Goal: Information Seeking & Learning: Learn about a topic

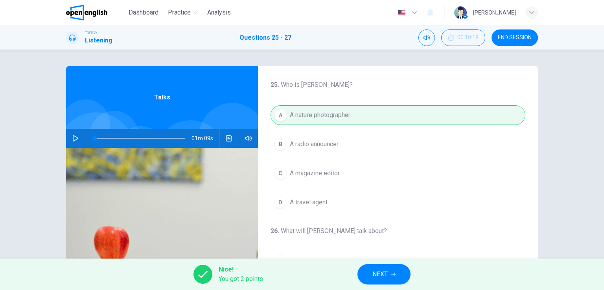
scroll to position [178, 0]
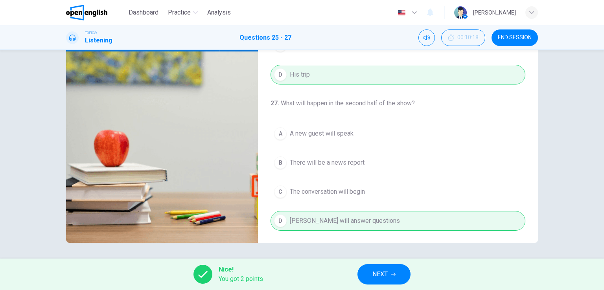
click at [390, 272] on button "NEXT" at bounding box center [383, 274] width 53 height 20
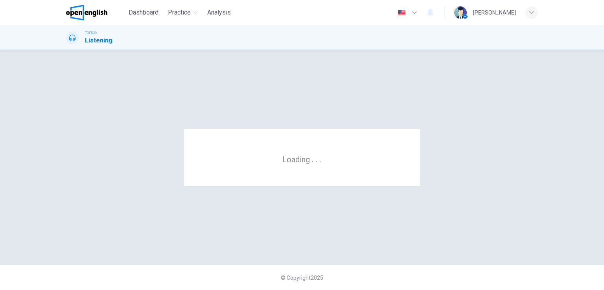
scroll to position [0, 0]
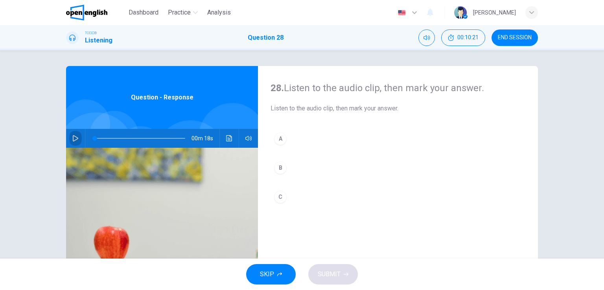
click at [72, 138] on icon "button" at bounding box center [75, 138] width 6 height 6
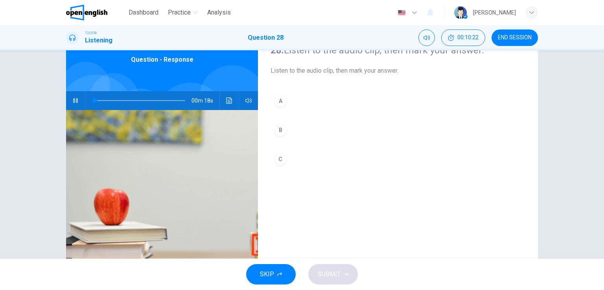
scroll to position [39, 0]
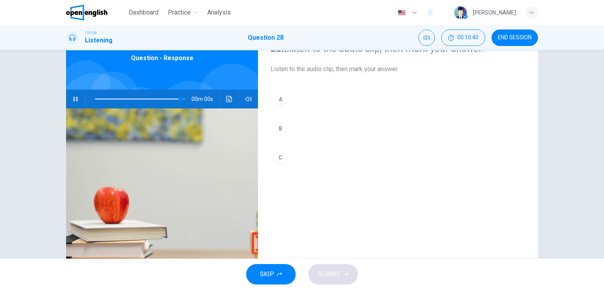
type input "*"
click at [281, 99] on div "A" at bounding box center [280, 99] width 13 height 13
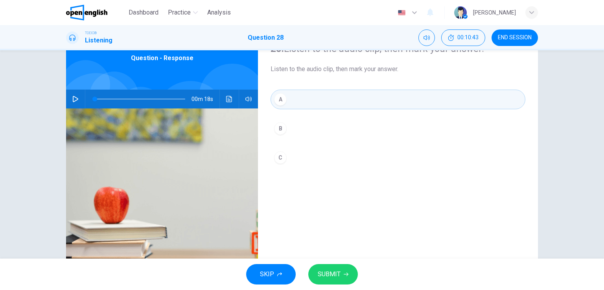
click at [332, 274] on span "SUBMIT" at bounding box center [329, 274] width 23 height 11
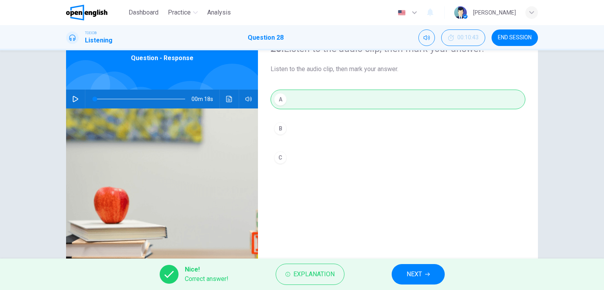
click at [423, 270] on button "NEXT" at bounding box center [418, 274] width 53 height 20
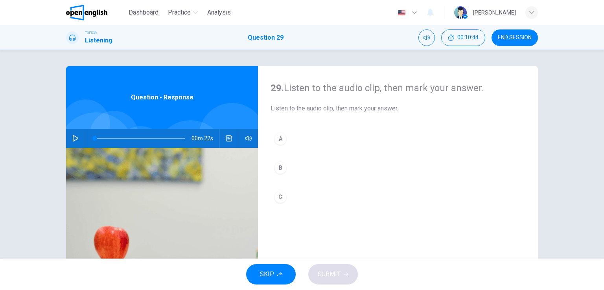
click at [74, 138] on icon "button" at bounding box center [75, 138] width 6 height 6
click at [276, 139] on div "A" at bounding box center [280, 139] width 13 height 13
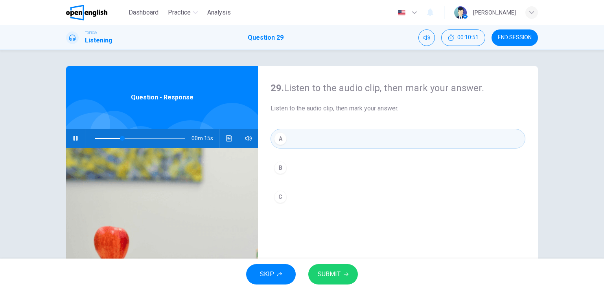
click at [339, 275] on span "SUBMIT" at bounding box center [329, 274] width 23 height 11
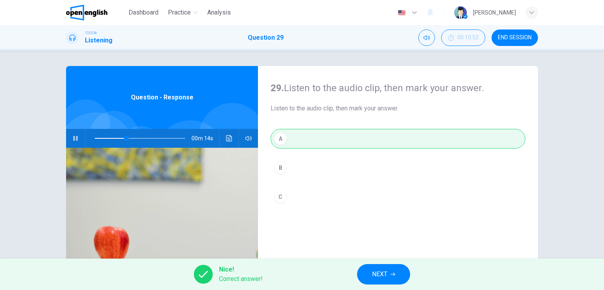
type input "**"
click at [393, 271] on button "NEXT" at bounding box center [383, 274] width 53 height 20
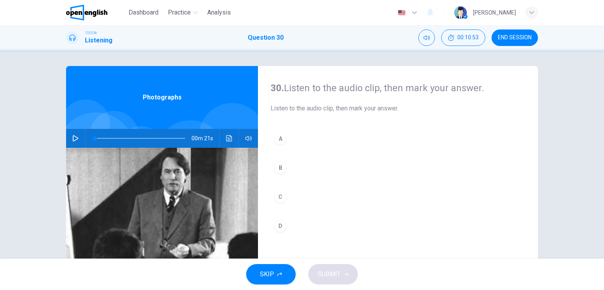
click at [73, 134] on button "button" at bounding box center [75, 138] width 13 height 19
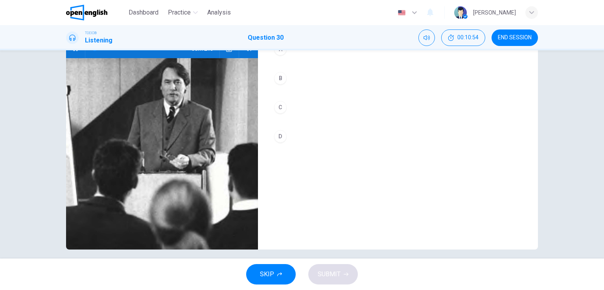
scroll to position [96, 0]
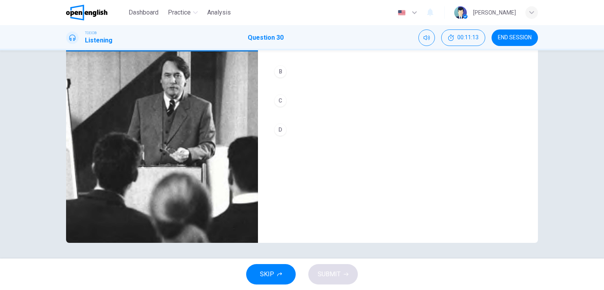
click at [280, 130] on div "D" at bounding box center [280, 129] width 13 height 13
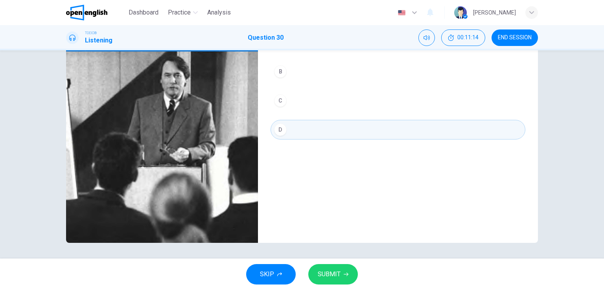
click at [335, 275] on span "SUBMIT" at bounding box center [329, 274] width 23 height 11
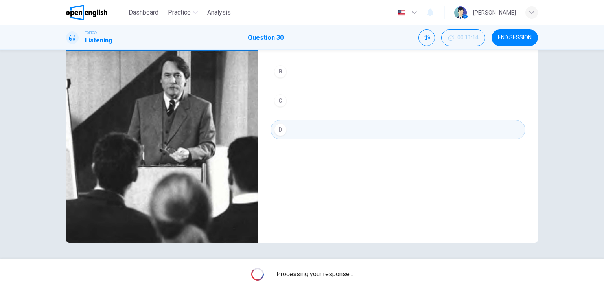
type input "*"
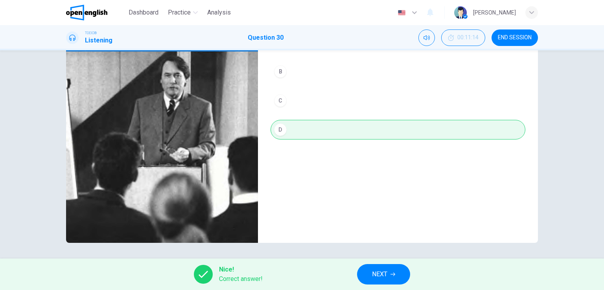
click at [382, 273] on span "NEXT" at bounding box center [379, 274] width 15 height 11
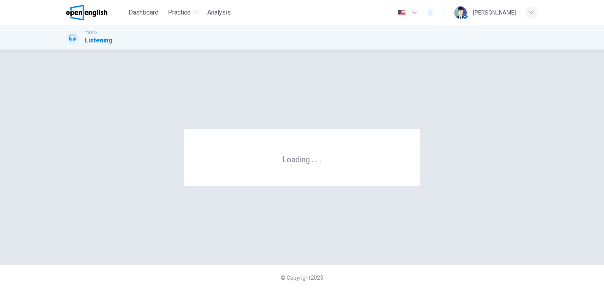
scroll to position [0, 0]
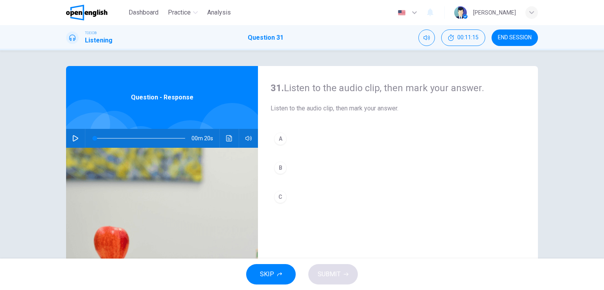
click at [75, 135] on icon "button" at bounding box center [75, 138] width 6 height 6
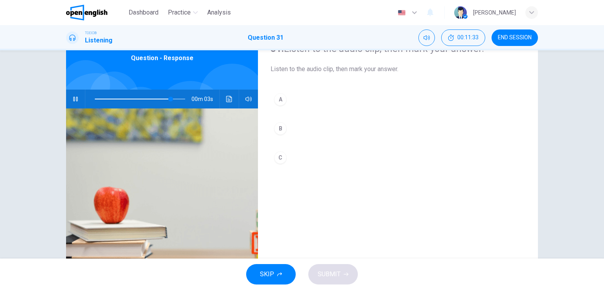
click at [279, 161] on div "C" at bounding box center [280, 157] width 13 height 13
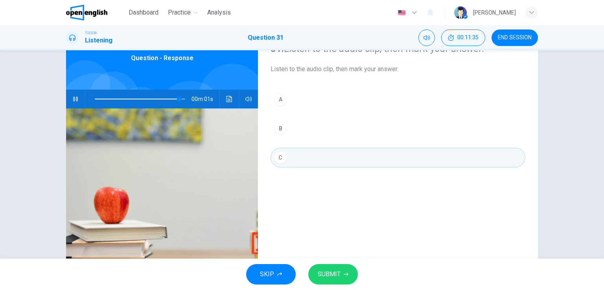
click at [341, 275] on button "SUBMIT" at bounding box center [333, 274] width 50 height 20
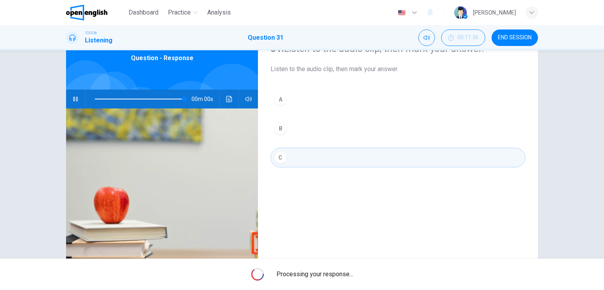
type input "*"
